Goal: Information Seeking & Learning: Learn about a topic

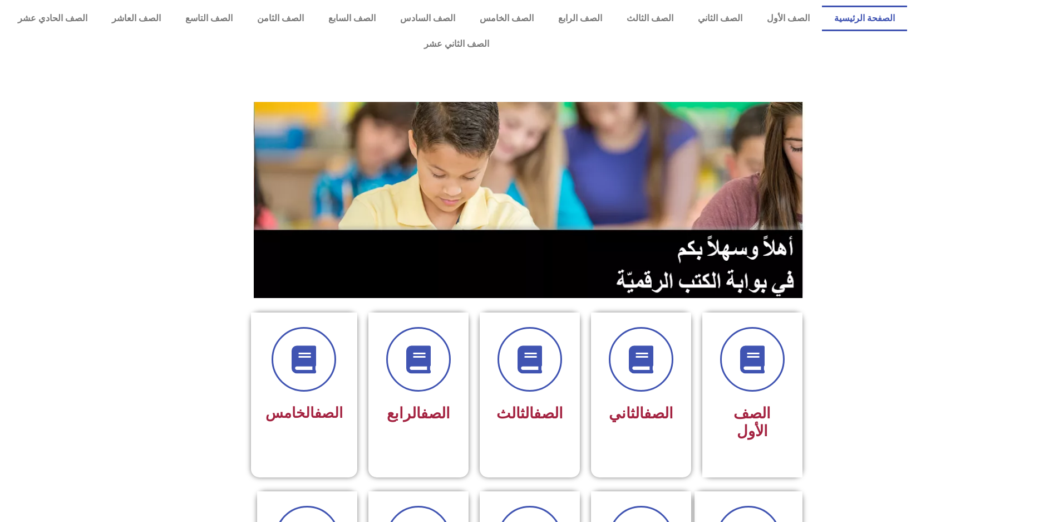
scroll to position [223, 0]
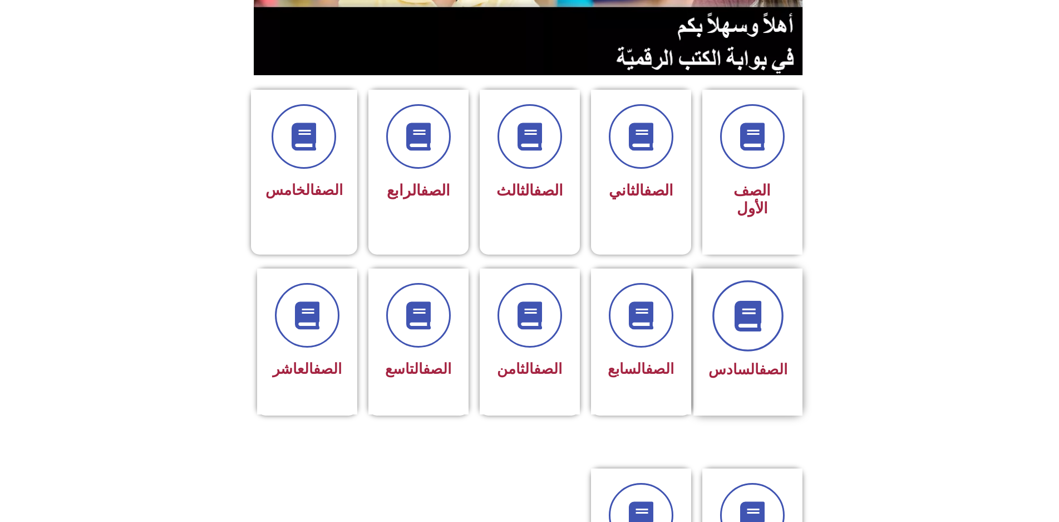
click at [740, 300] on icon at bounding box center [748, 315] width 31 height 31
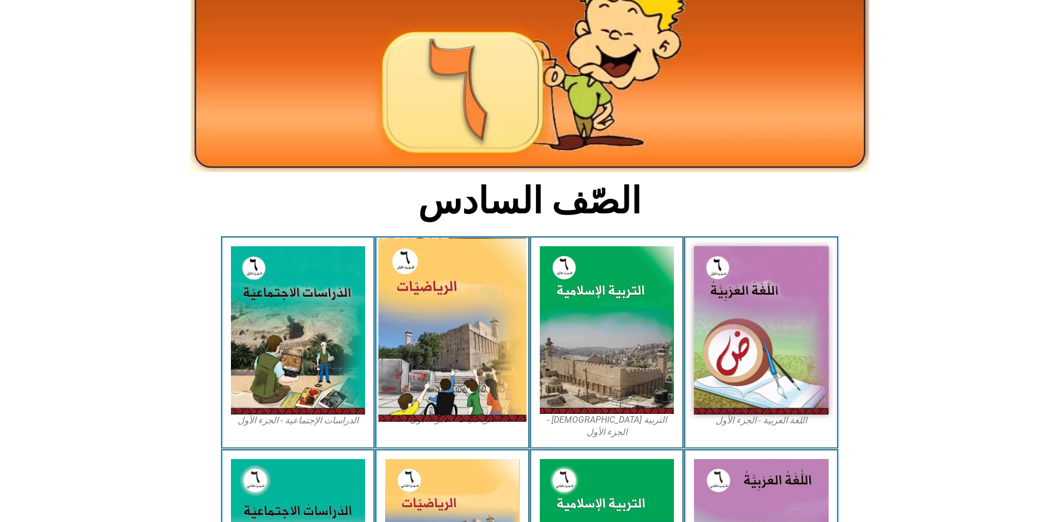
scroll to position [111, 0]
click at [453, 329] on img at bounding box center [453, 329] width 148 height 184
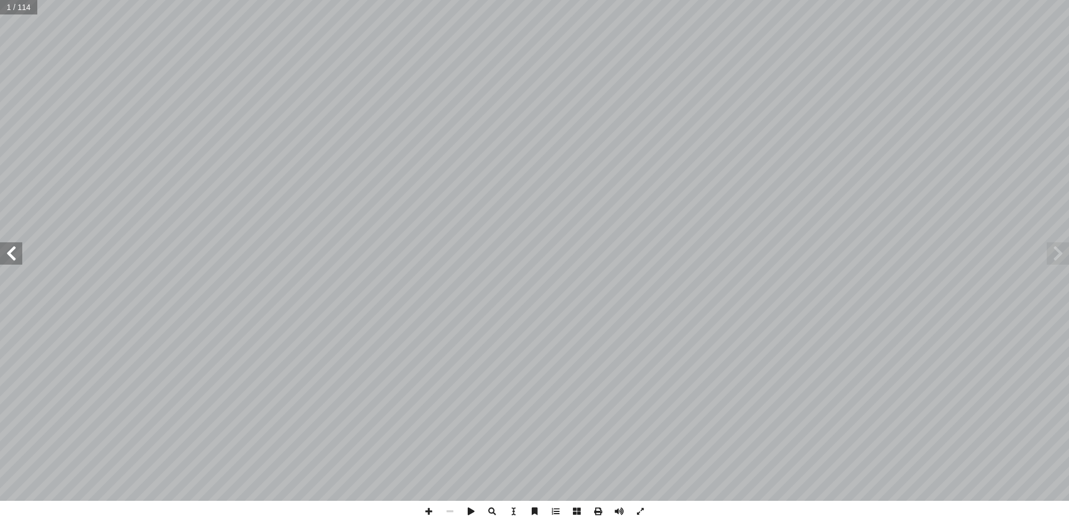
drag, startPoint x: 13, startPoint y: 259, endPoint x: 17, endPoint y: 251, distance: 8.5
click at [13, 256] on span at bounding box center [11, 253] width 22 height 22
click at [8, 254] on span at bounding box center [11, 253] width 22 height 22
click at [9, 254] on span at bounding box center [11, 253] width 22 height 22
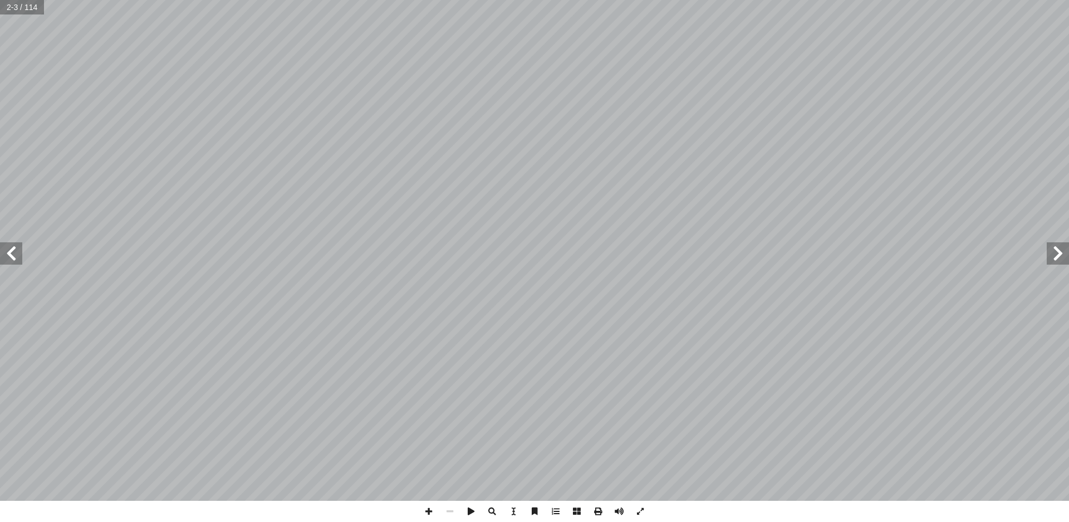
click at [9, 254] on span at bounding box center [11, 253] width 22 height 22
click at [8, 254] on span at bounding box center [11, 253] width 22 height 22
drag, startPoint x: 8, startPoint y: 254, endPoint x: 1, endPoint y: 253, distance: 7.8
click at [1, 253] on span at bounding box center [11, 253] width 22 height 22
click at [0, 253] on span at bounding box center [11, 253] width 22 height 22
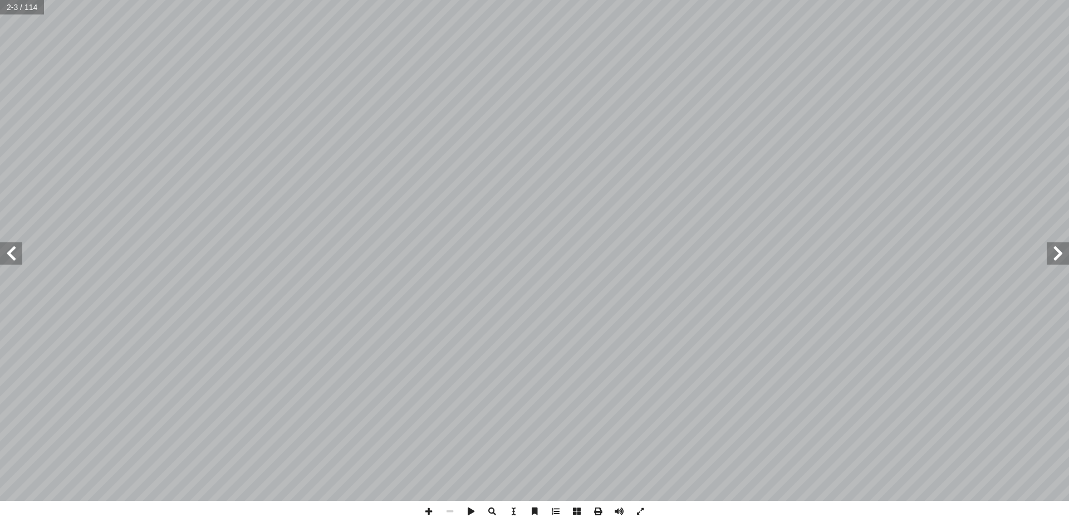
click at [1, 249] on span at bounding box center [11, 253] width 22 height 22
click at [4, 249] on span at bounding box center [11, 253] width 22 height 22
click at [6, 249] on span at bounding box center [11, 253] width 22 height 22
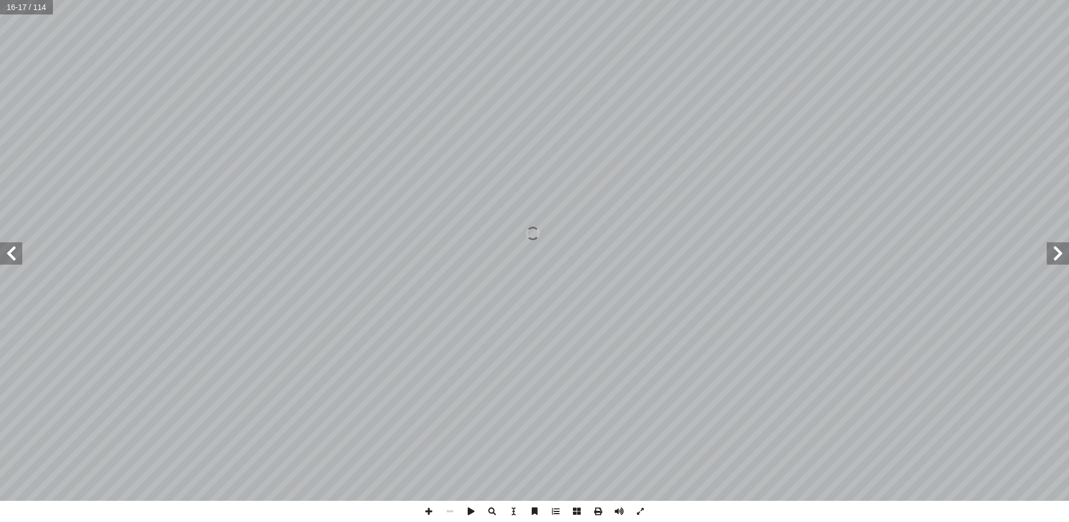
click at [16, 249] on span at bounding box center [11, 253] width 22 height 22
click at [426, 510] on span at bounding box center [428, 510] width 21 height 21
